Goal: Task Accomplishment & Management: Manage account settings

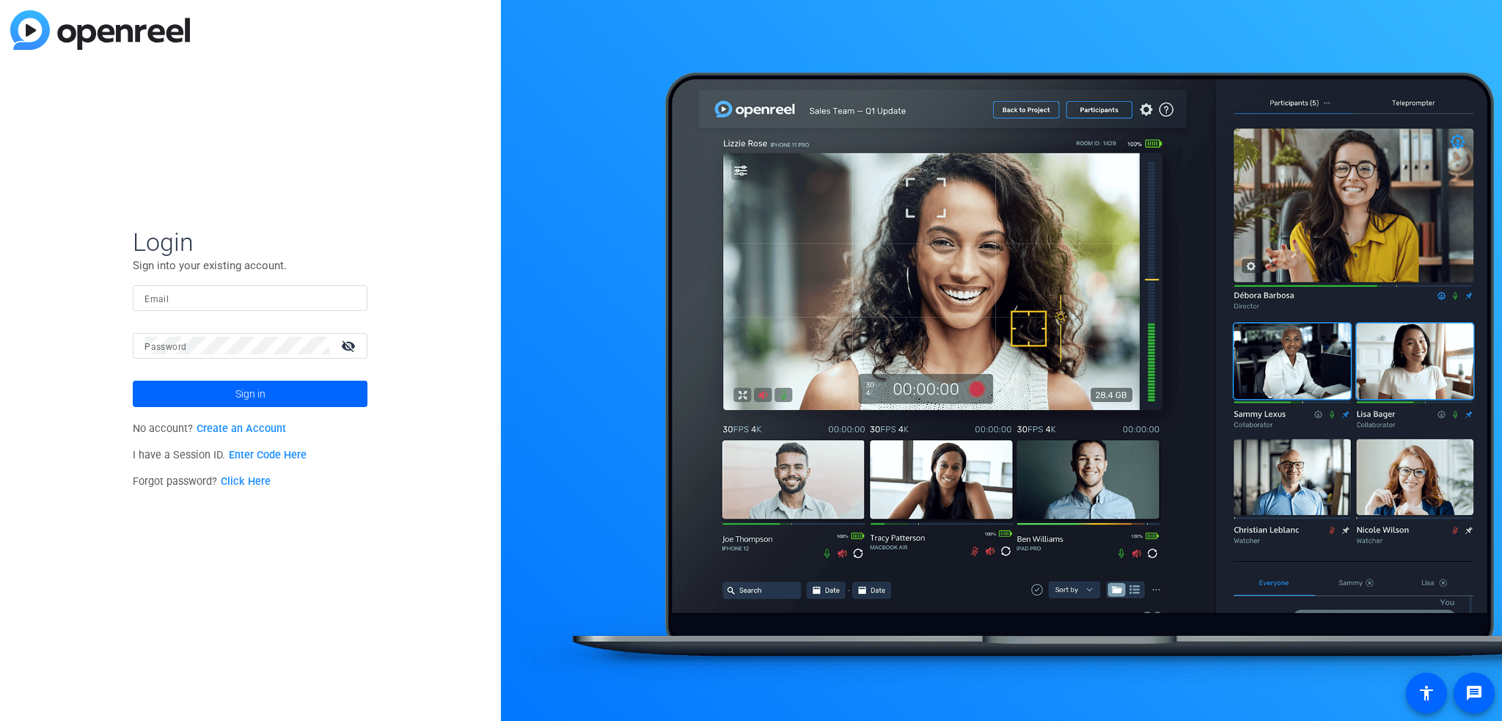
click at [196, 298] on input "Email" at bounding box center [249, 298] width 211 height 18
paste input "[EMAIL_ADDRESS][DOMAIN_NAME]"
type input "[EMAIL_ADDRESS][DOMAIN_NAME]"
click at [246, 388] on span "Sign in" at bounding box center [250, 393] width 30 height 37
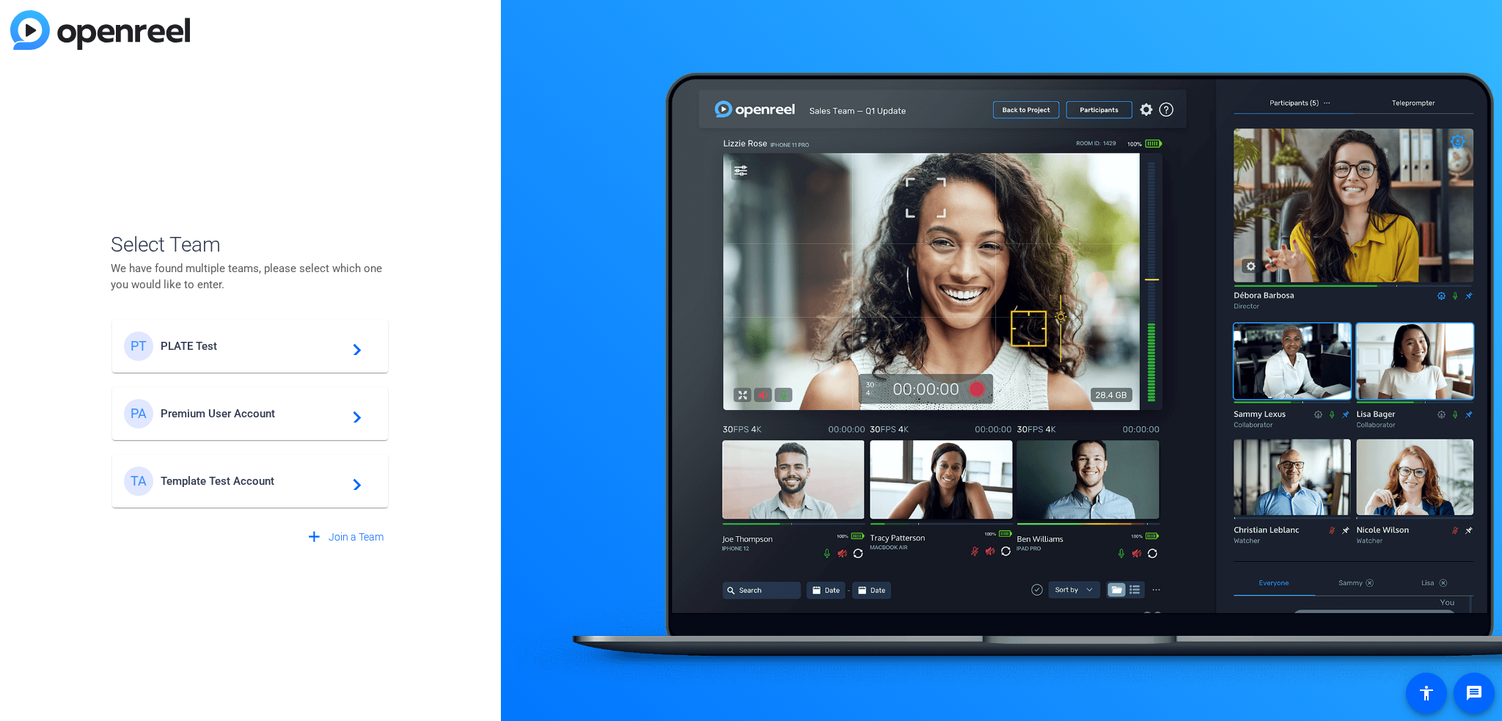
click at [366, 353] on div "PT PLATE Test navigate_next" at bounding box center [250, 345] width 252 height 29
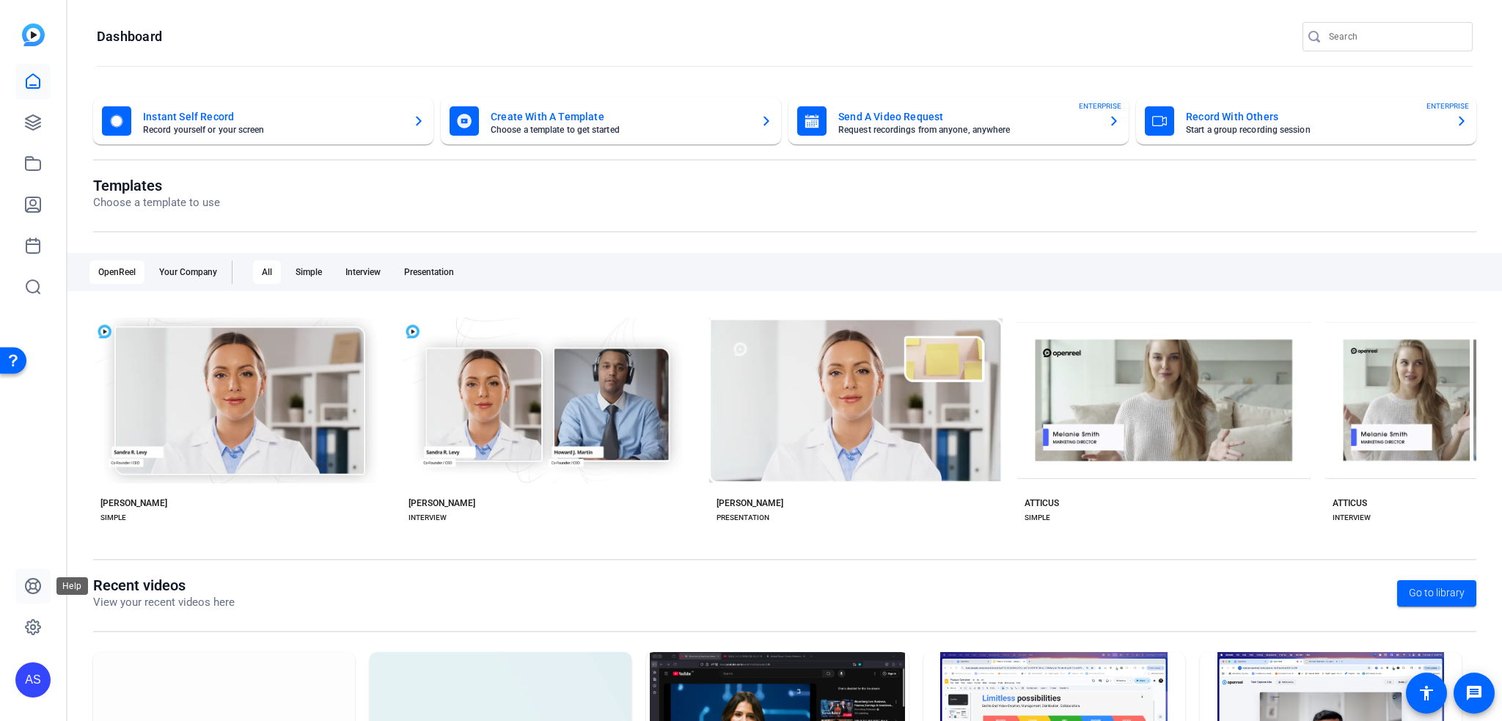
click at [30, 583] on icon at bounding box center [33, 585] width 15 height 15
click at [37, 82] on icon at bounding box center [33, 82] width 18 height 18
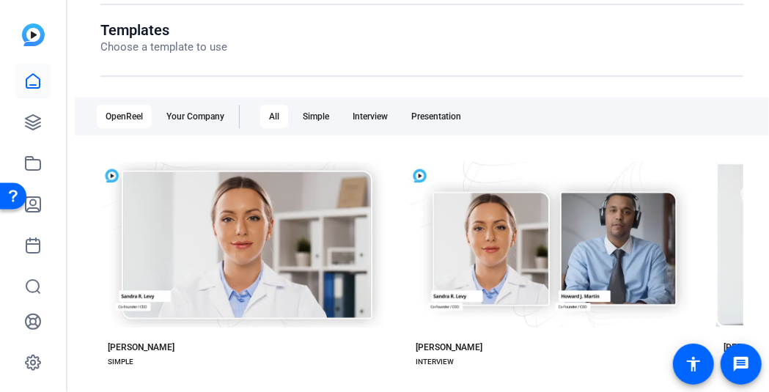
scroll to position [155, 0]
click at [41, 348] on link at bounding box center [32, 362] width 35 height 35
click at [35, 361] on icon at bounding box center [33, 363] width 4 height 4
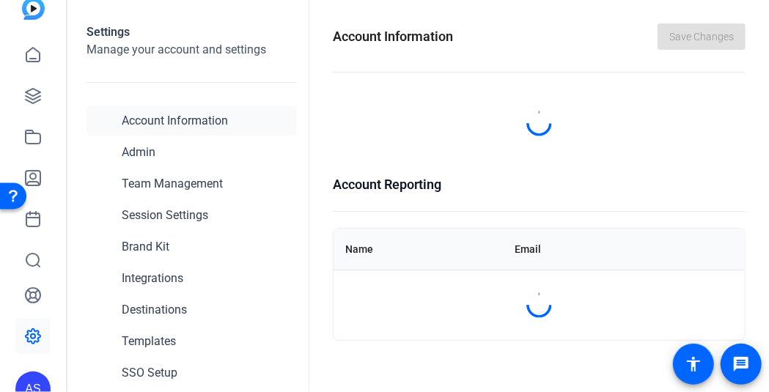
scroll to position [41, 0]
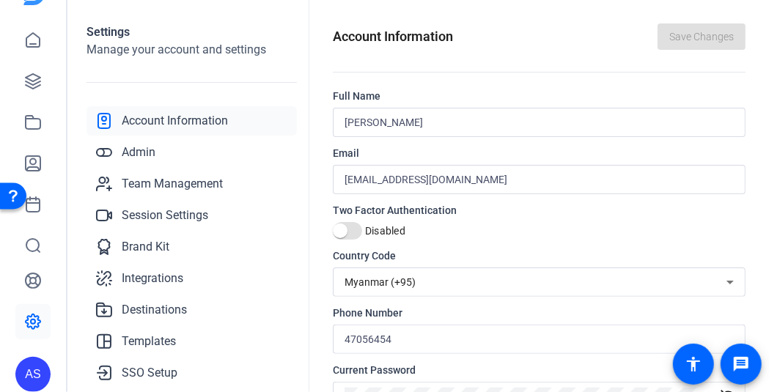
click at [38, 372] on div "AS" at bounding box center [32, 374] width 35 height 35
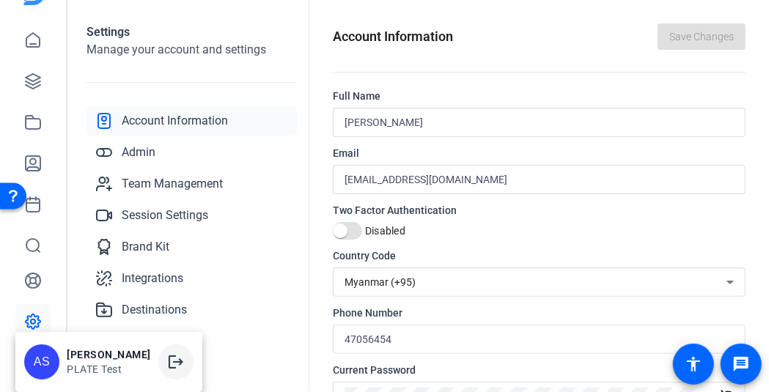
click at [167, 359] on mat-icon "logout" at bounding box center [176, 362] width 18 height 18
